Goal: Check status: Check status

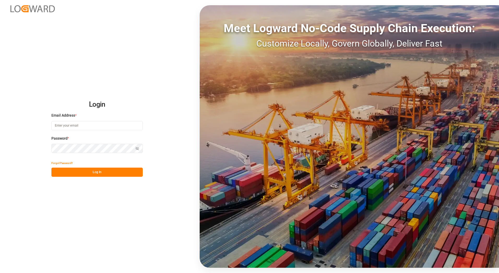
type input "andreas.loewen@melitta.de"
click at [86, 170] on button "Log In" at bounding box center [96, 171] width 91 height 9
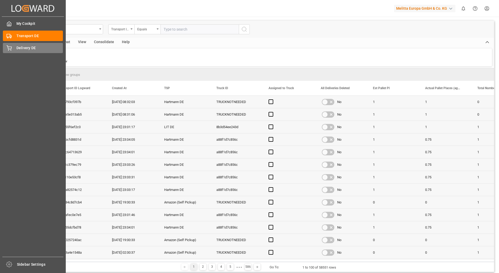
click at [14, 49] on div "Delivery DE Delivery DE" at bounding box center [33, 48] width 60 height 10
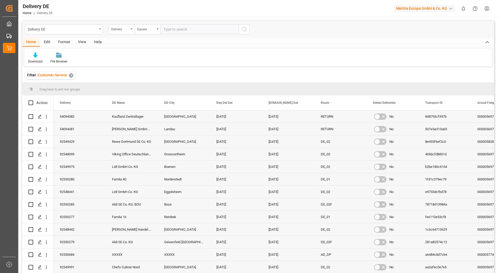
click at [193, 31] on input "text" at bounding box center [200, 29] width 78 height 10
type input "92548658"
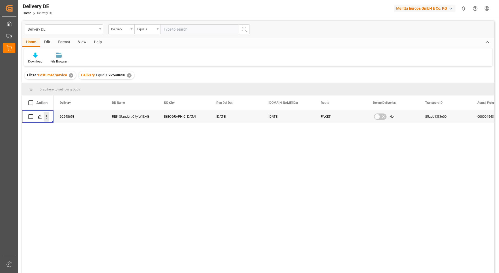
click at [48, 118] on icon "open menu" at bounding box center [46, 116] width 5 height 5
click at [60, 128] on span "Open in new tab" at bounding box center [81, 127] width 48 height 5
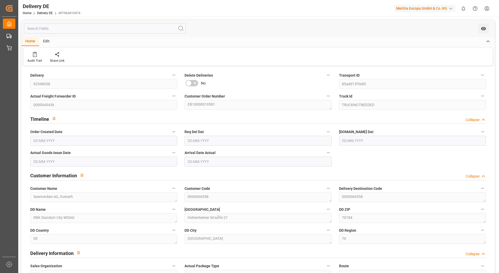
type input "1"
type input "0"
type input "[DATE]"
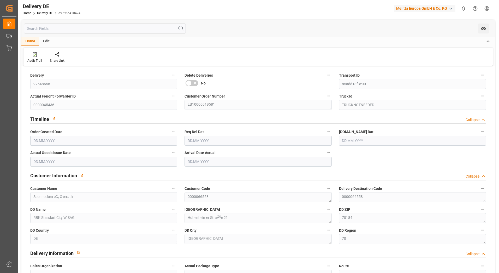
type input "[DATE]"
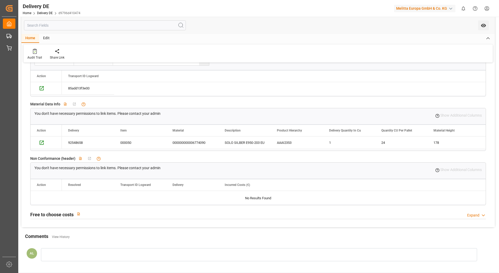
scroll to position [365, 0]
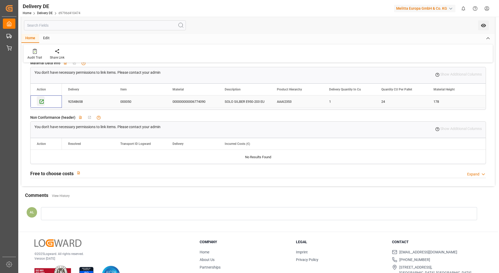
click at [40, 101] on icon "Press SPACE to select this row." at bounding box center [42, 101] width 4 height 4
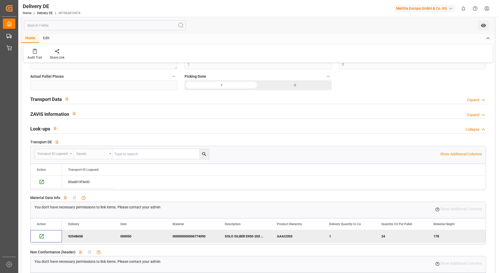
scroll to position [235, 0]
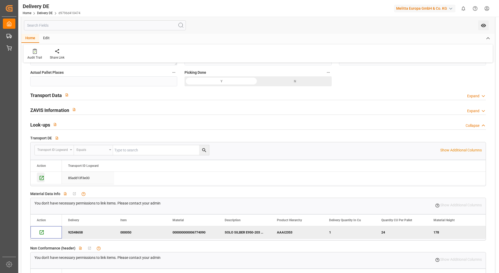
click at [44, 177] on icon "Press SPACE to select this row." at bounding box center [42, 178] width 4 height 4
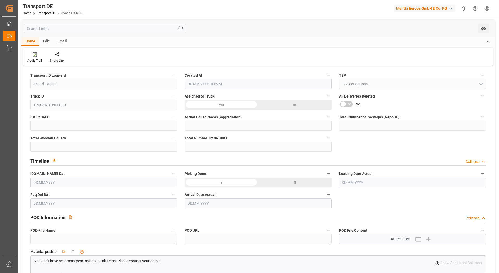
type input "0"
type input "1"
type input "0"
type input "1"
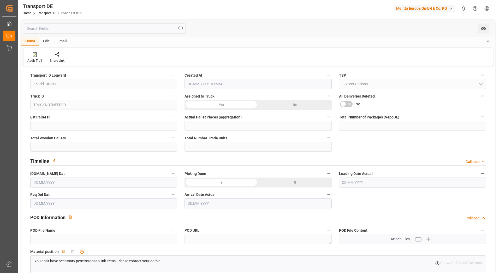
type input "5.55"
type input "2.92"
type input "13.08.2025 21:03"
type input "[DATE]"
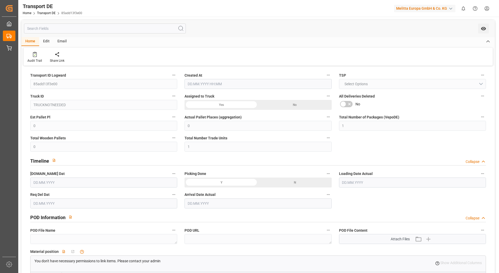
type input "[DATE]"
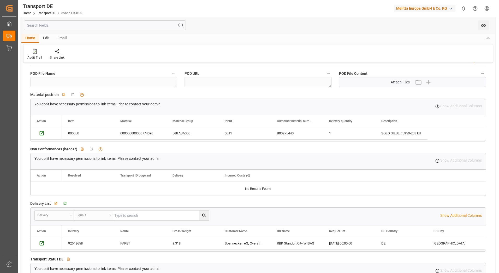
scroll to position [261, 0]
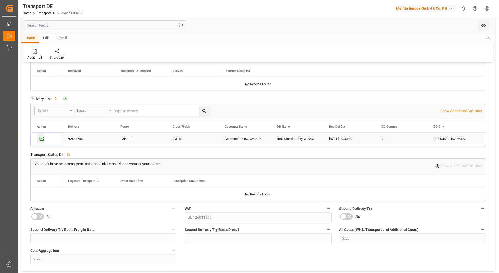
click at [42, 137] on icon "Press SPACE to select this row." at bounding box center [41, 138] width 5 height 5
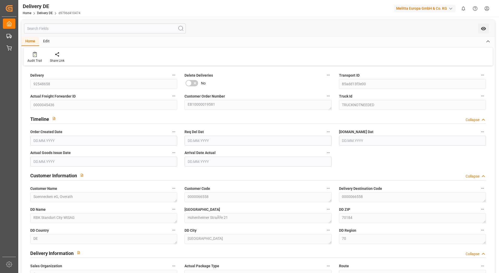
type input "1"
type input "0"
type input "[DATE]"
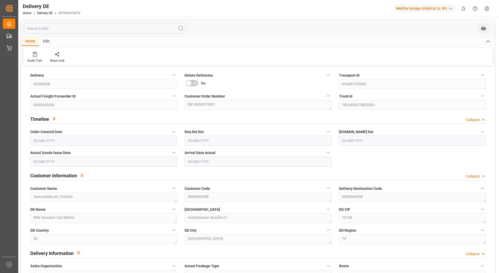
type input "[DATE]"
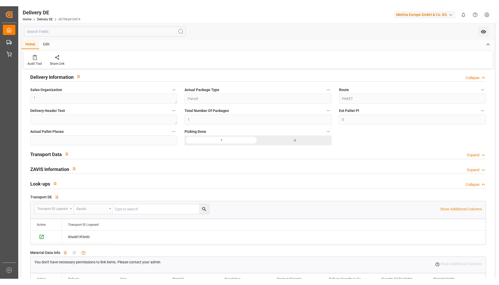
scroll to position [183, 0]
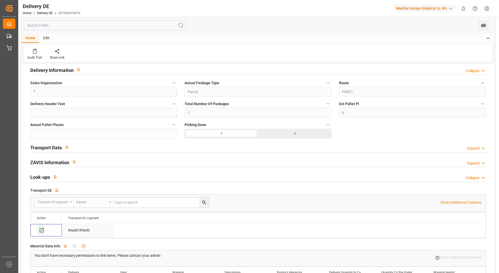
click at [39, 227] on icon "Press SPACE to select this row." at bounding box center [41, 229] width 5 height 5
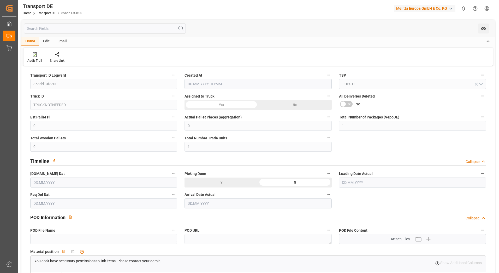
type input "[DATE] 21:03"
type input "[DATE]"
